Goal: Transaction & Acquisition: Purchase product/service

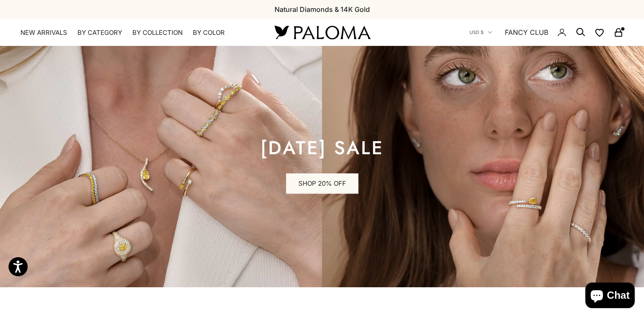
click at [618, 31] on icon "Secondary navigation" at bounding box center [618, 32] width 10 height 10
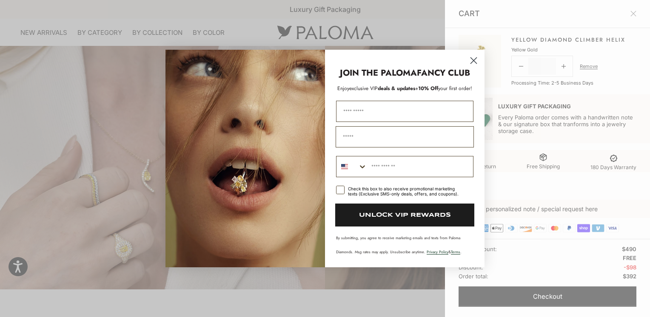
click at [472, 63] on circle "Close dialog" at bounding box center [474, 61] width 14 height 14
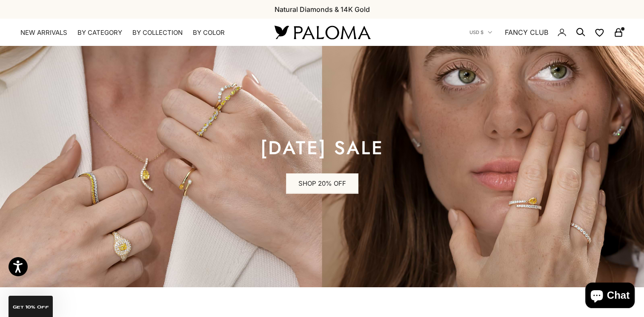
click at [620, 34] on icon "Secondary navigation" at bounding box center [618, 32] width 10 height 10
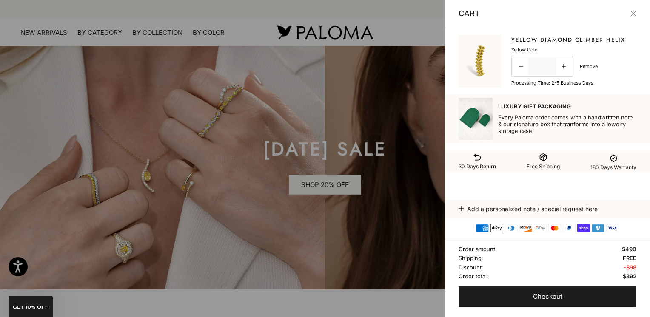
click at [525, 39] on link "Yellow Diamond Climber Helix" at bounding box center [568, 40] width 114 height 9
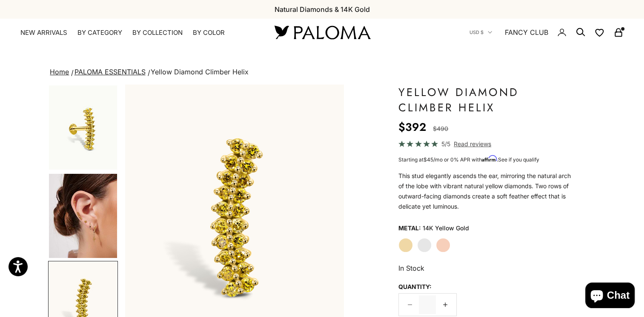
click at [67, 220] on img "Go to item 4" at bounding box center [83, 216] width 68 height 84
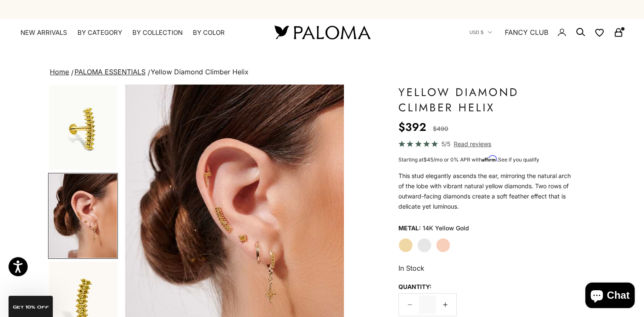
scroll to position [0, 229]
click at [85, 144] on img "Go to item 1" at bounding box center [83, 128] width 68 height 84
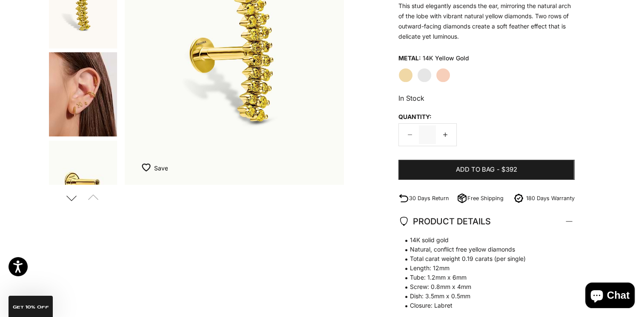
scroll to position [255, 0]
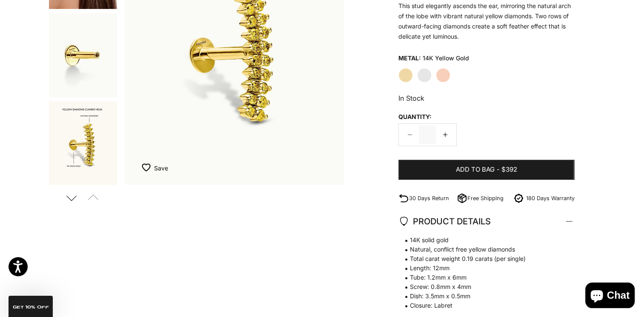
click at [87, 142] on img "Go to item 10" at bounding box center [83, 143] width 68 height 84
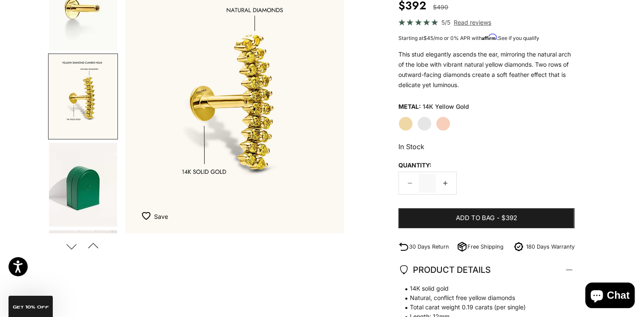
scroll to position [85, 0]
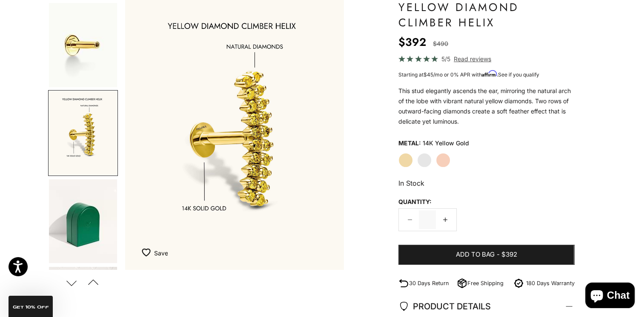
click at [65, 62] on img "Go to item 9" at bounding box center [83, 45] width 68 height 84
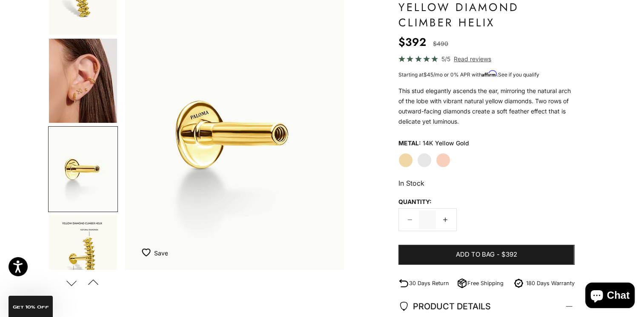
scroll to position [177, 0]
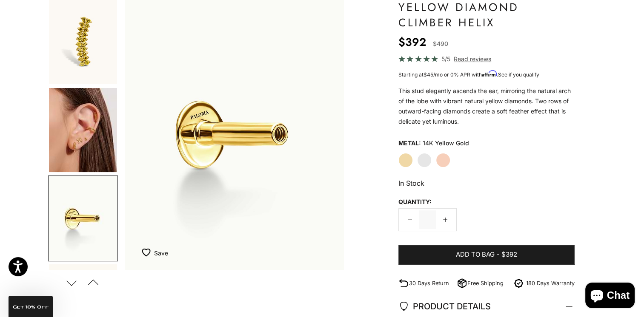
click at [85, 140] on img "Go to item 8" at bounding box center [83, 130] width 68 height 84
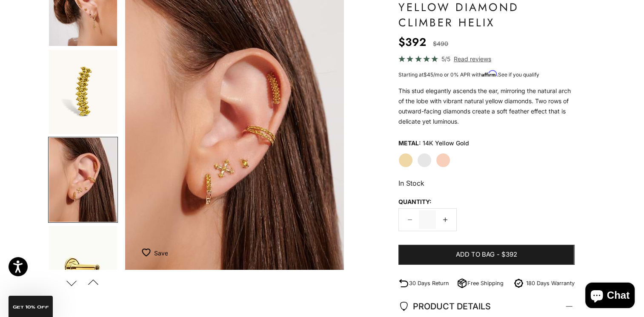
scroll to position [46, 0]
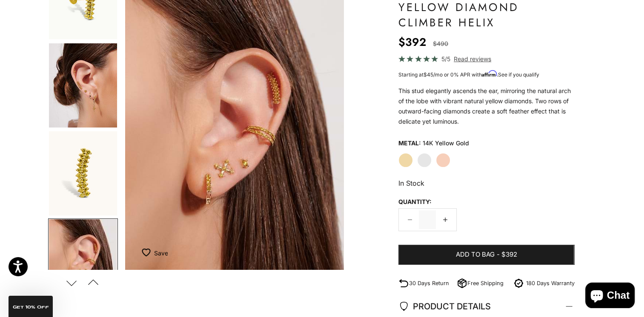
click at [80, 149] on img "Go to item 5" at bounding box center [83, 173] width 68 height 84
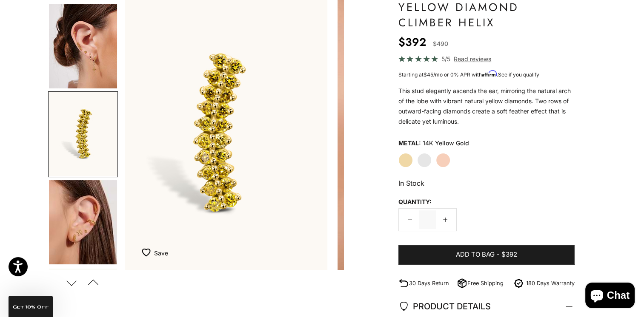
scroll to position [0, 0]
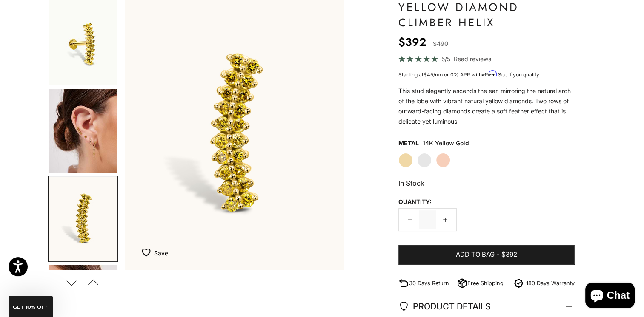
click at [68, 121] on img "Go to item 4" at bounding box center [83, 131] width 68 height 84
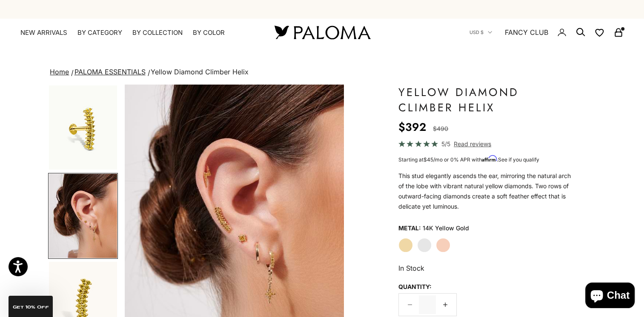
click at [82, 138] on img "Go to item 1" at bounding box center [83, 128] width 68 height 84
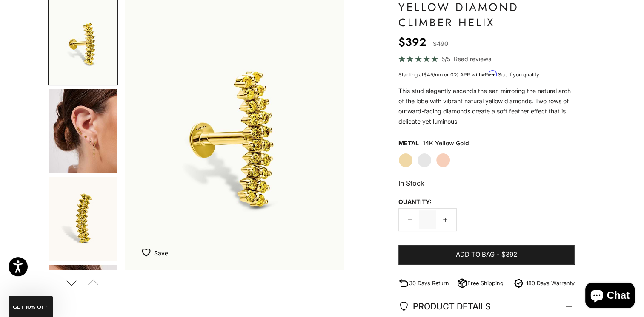
click at [65, 140] on img "Go to item 4" at bounding box center [83, 131] width 68 height 84
